Goal: Entertainment & Leisure: Consume media (video, audio)

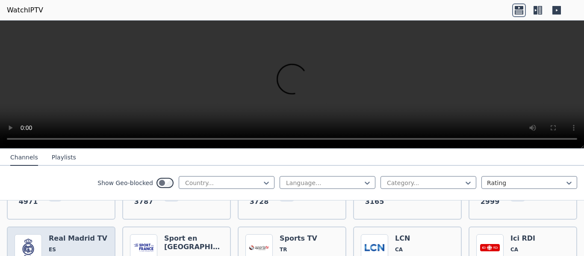
scroll to position [245, 0]
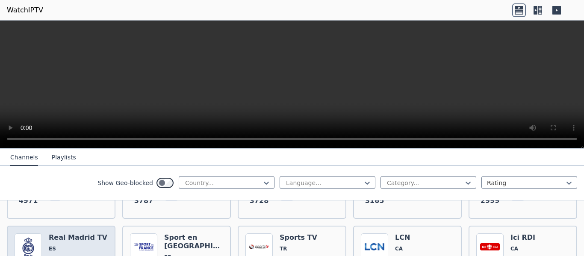
click at [80, 233] on h6 "Real Madrid TV" at bounding box center [78, 237] width 59 height 9
click at [57, 157] on button "Playlists" at bounding box center [64, 158] width 24 height 16
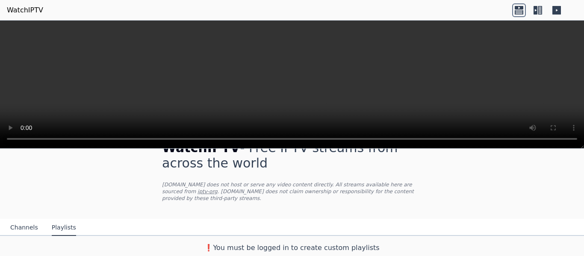
scroll to position [17, 0]
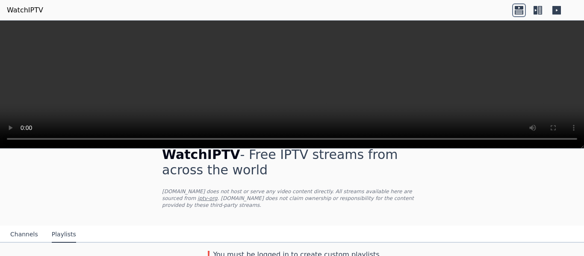
click at [540, 11] on icon at bounding box center [540, 10] width 4 height 9
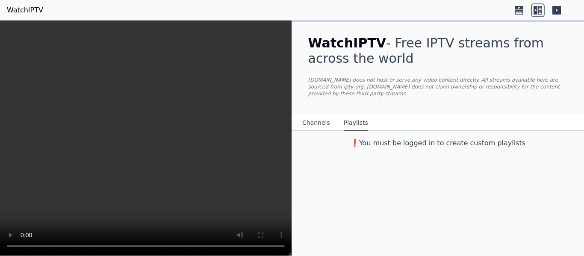
scroll to position [0, 0]
click at [565, 8] on div at bounding box center [544, 10] width 65 height 14
click at [560, 13] on icon at bounding box center [556, 10] width 9 height 9
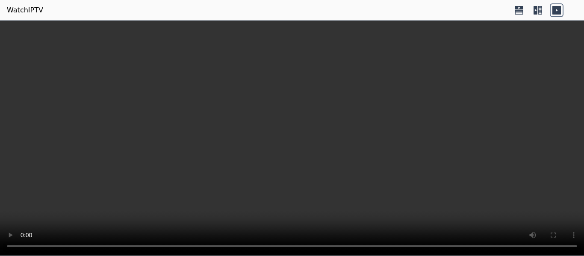
click at [540, 9] on icon at bounding box center [538, 10] width 14 height 14
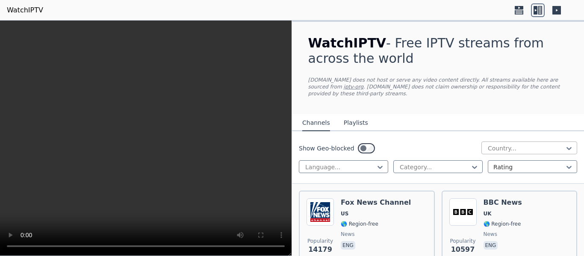
click at [532, 144] on div at bounding box center [526, 148] width 78 height 9
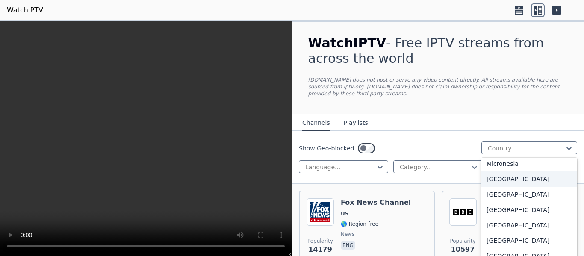
scroll to position [1838, 0]
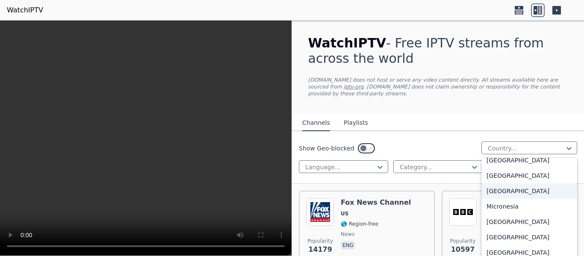
click at [495, 194] on div "[GEOGRAPHIC_DATA]" at bounding box center [529, 190] width 96 height 15
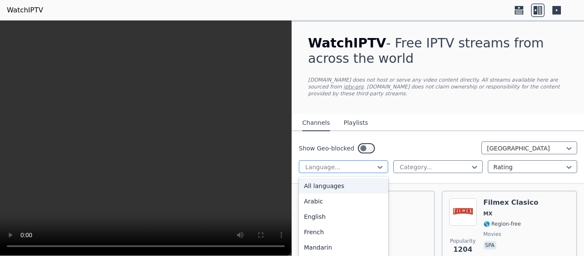
click at [352, 163] on div at bounding box center [339, 167] width 71 height 9
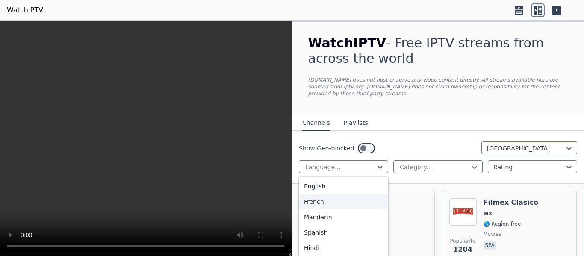
scroll to position [43, 0]
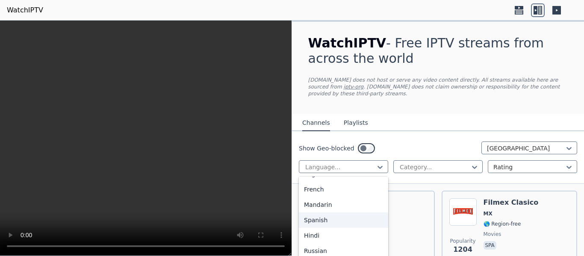
click at [315, 212] on div "Spanish" at bounding box center [343, 219] width 89 height 15
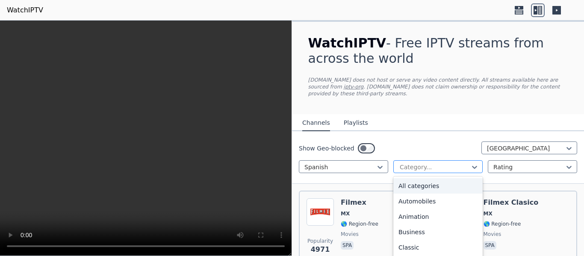
click at [419, 163] on div at bounding box center [434, 167] width 71 height 9
click at [436, 180] on div "All categories" at bounding box center [437, 185] width 89 height 15
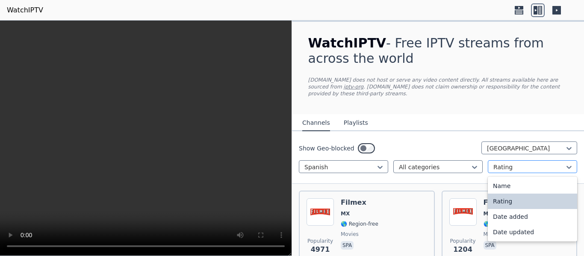
click at [510, 163] on div at bounding box center [528, 167] width 71 height 9
click at [427, 134] on div "Show Geo-blocked Mexico Spanish All categories 4 results available. Use Up and …" at bounding box center [438, 157] width 292 height 53
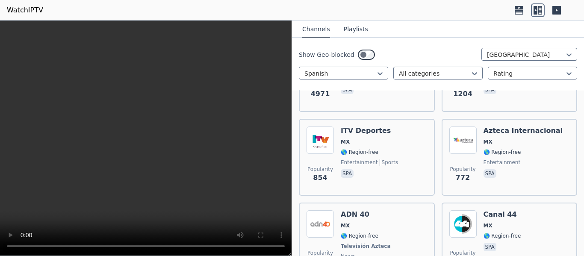
scroll to position [171, 0]
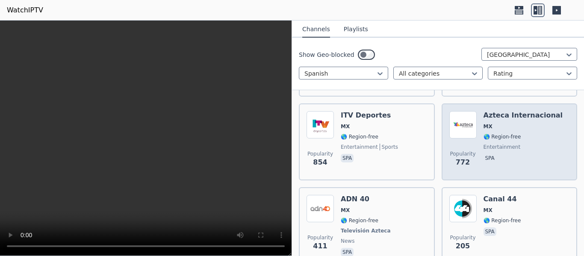
click at [524, 133] on span "🌎 Region-free" at bounding box center [524, 136] width 80 height 7
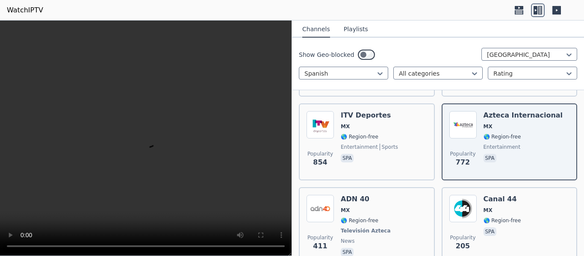
click at [353, 32] on button "Playlists" at bounding box center [356, 29] width 24 height 16
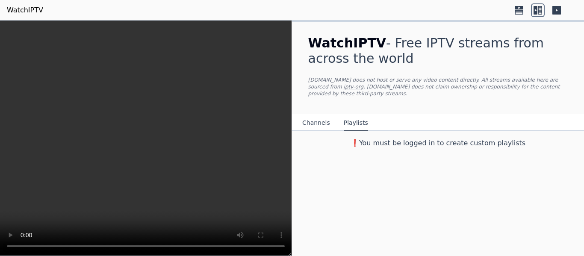
scroll to position [0, 0]
